Goal: Register for event/course

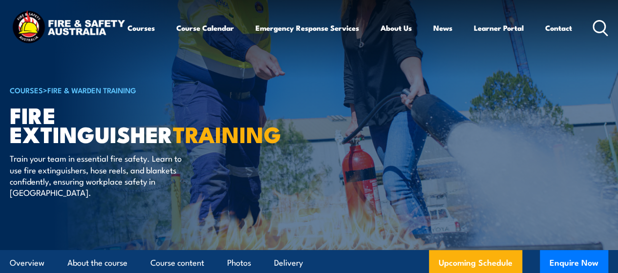
click at [396, 39] on div "Courses Course Calendar Emergency Response Services Services Overview Emergency…" at bounding box center [309, 28] width 598 height 39
click at [180, 27] on div "Courses Course Calendar Emergency Response Services Services Overview Emergency…" at bounding box center [309, 28] width 598 height 39
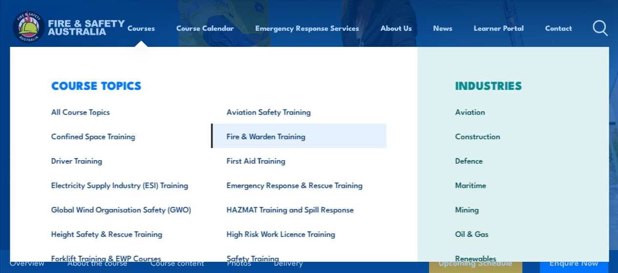
click at [269, 140] on link "Fire & Warden Training" at bounding box center [298, 136] width 175 height 24
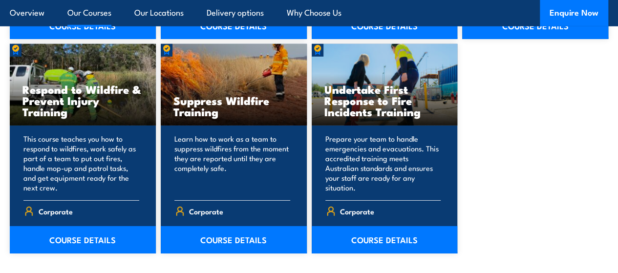
scroll to position [1367, 0]
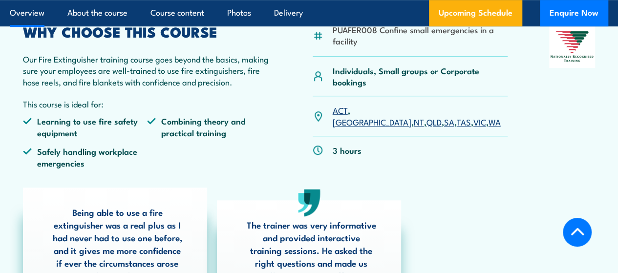
scroll to position [293, 0]
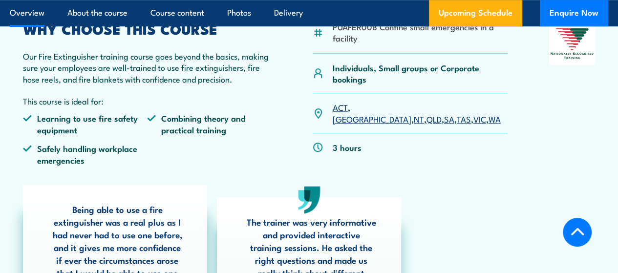
click at [353, 125] on link "[GEOGRAPHIC_DATA]" at bounding box center [372, 119] width 79 height 12
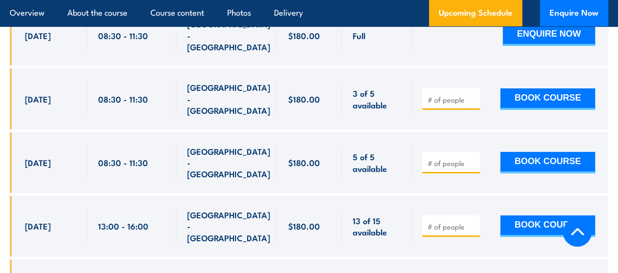
scroll to position [1743, 0]
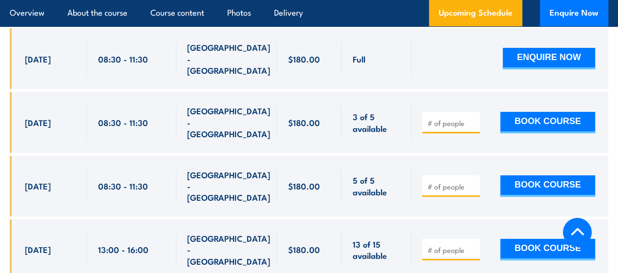
click at [119, 128] on span "08:30 - 11:30" at bounding box center [123, 122] width 50 height 11
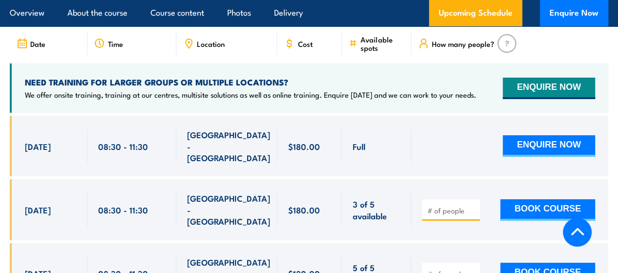
scroll to position [1596, 0]
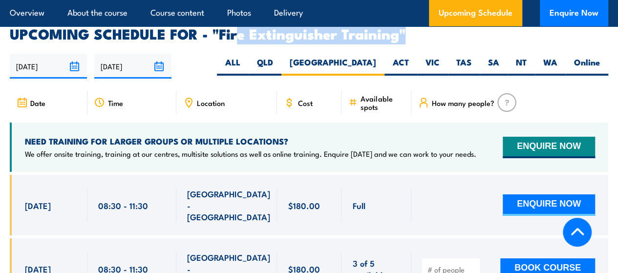
drag, startPoint x: 237, startPoint y: 60, endPoint x: 407, endPoint y: 72, distance: 169.8
click at [405, 40] on h2 "UPCOMING SCHEDULE FOR - "Fire Extinguisher Training"" at bounding box center [309, 33] width 598 height 13
drag, startPoint x: 221, startPoint y: 55, endPoint x: 396, endPoint y: 55, distance: 175.3
click at [396, 40] on h2 "UPCOMING SCHEDULE FOR - "Fire Extinguisher Training"" at bounding box center [309, 33] width 598 height 13
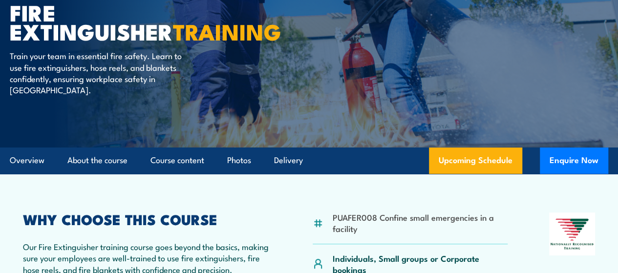
scroll to position [98, 0]
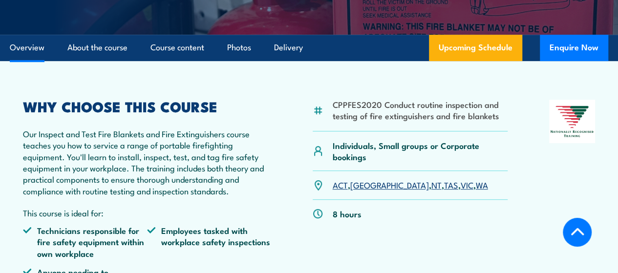
scroll to position [268, 0]
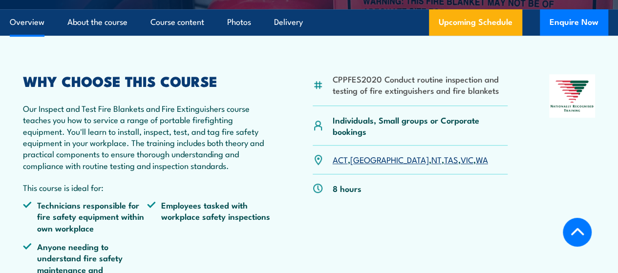
click at [360, 165] on link "[GEOGRAPHIC_DATA]" at bounding box center [389, 159] width 79 height 12
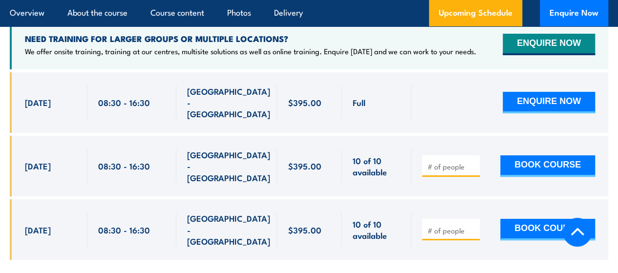
scroll to position [1871, 0]
